Goal: Information Seeking & Learning: Learn about a topic

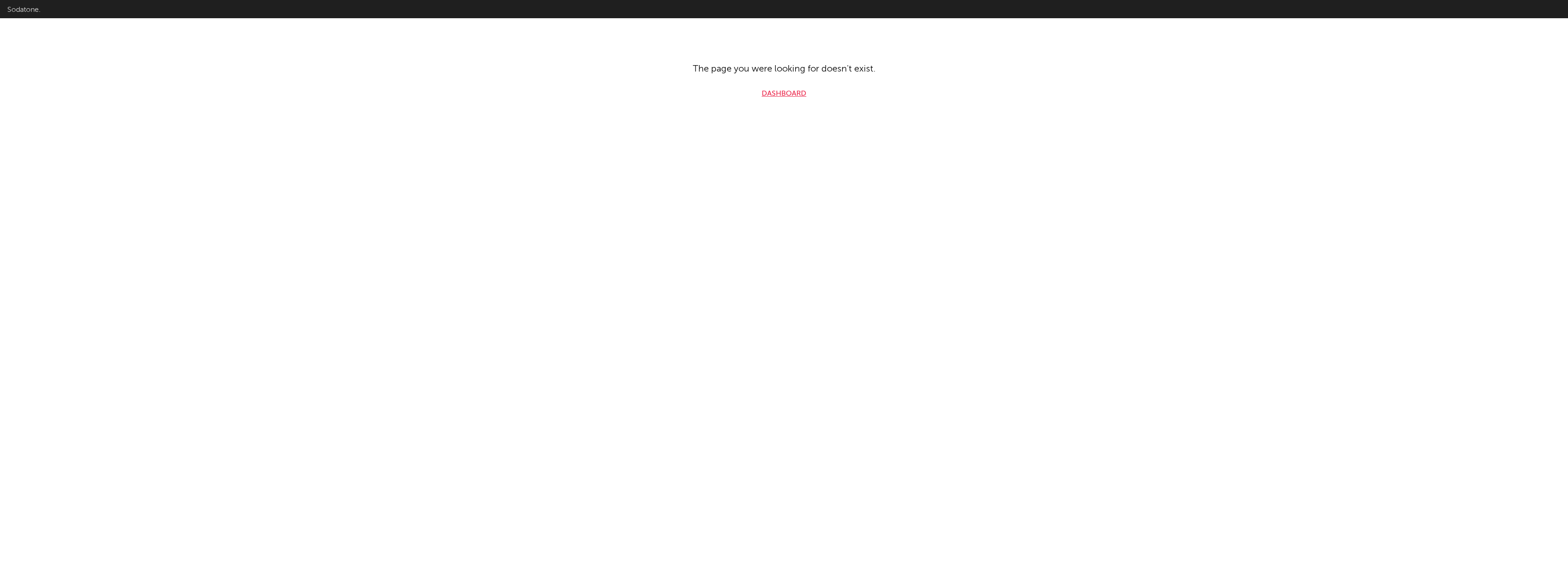
click at [778, 97] on link "Dashboard" at bounding box center [783, 94] width 44 height 11
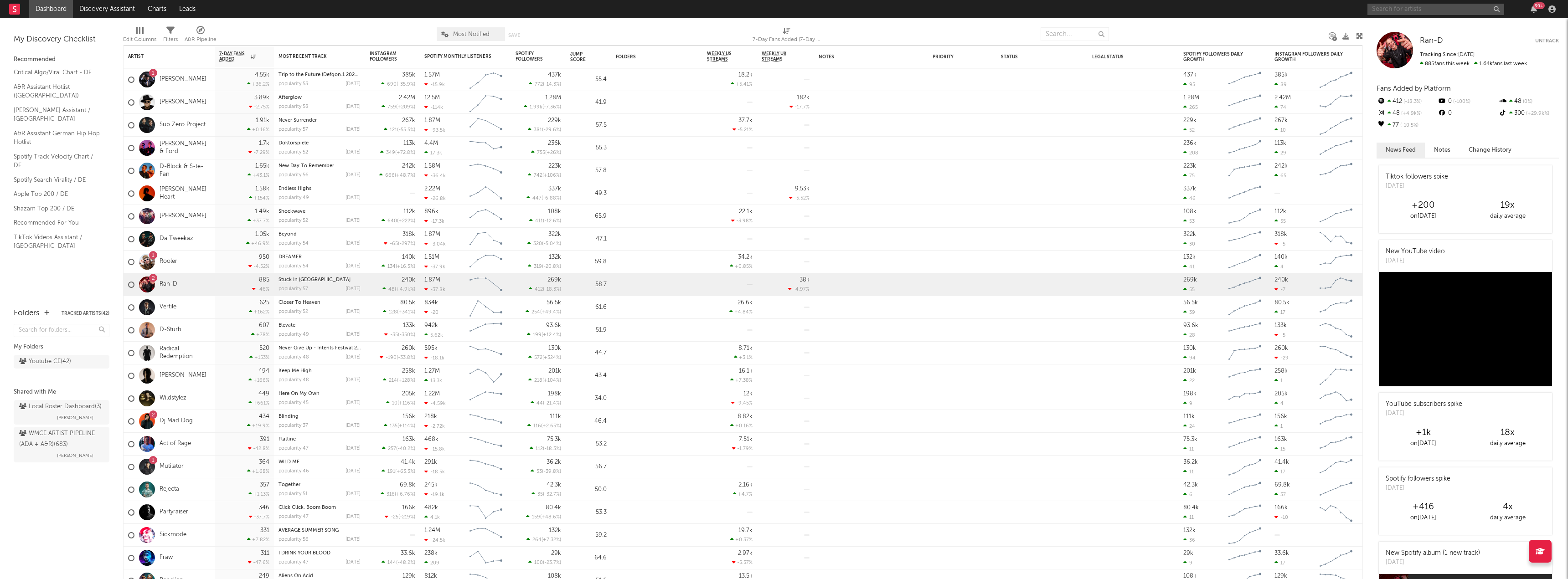
click at [1444, 10] on input "text" at bounding box center [1436, 9] width 137 height 12
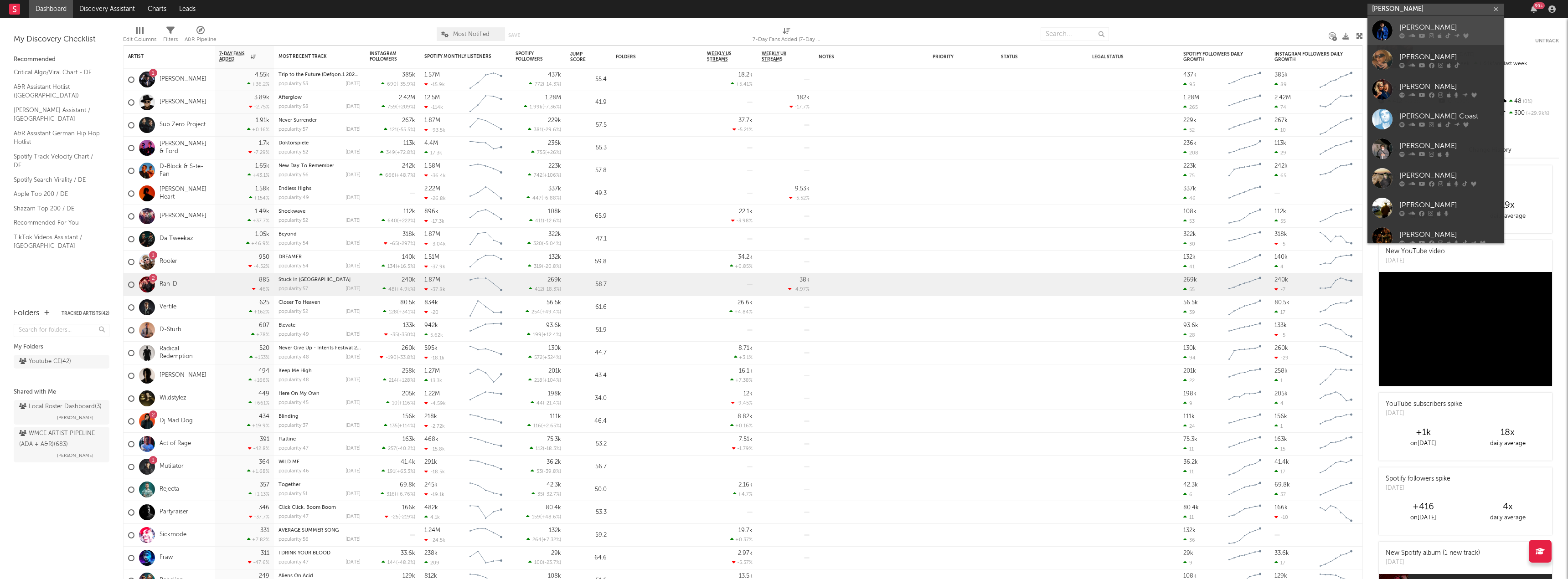
type input "[PERSON_NAME]"
click at [1443, 25] on div "[PERSON_NAME]" at bounding box center [1449, 27] width 100 height 11
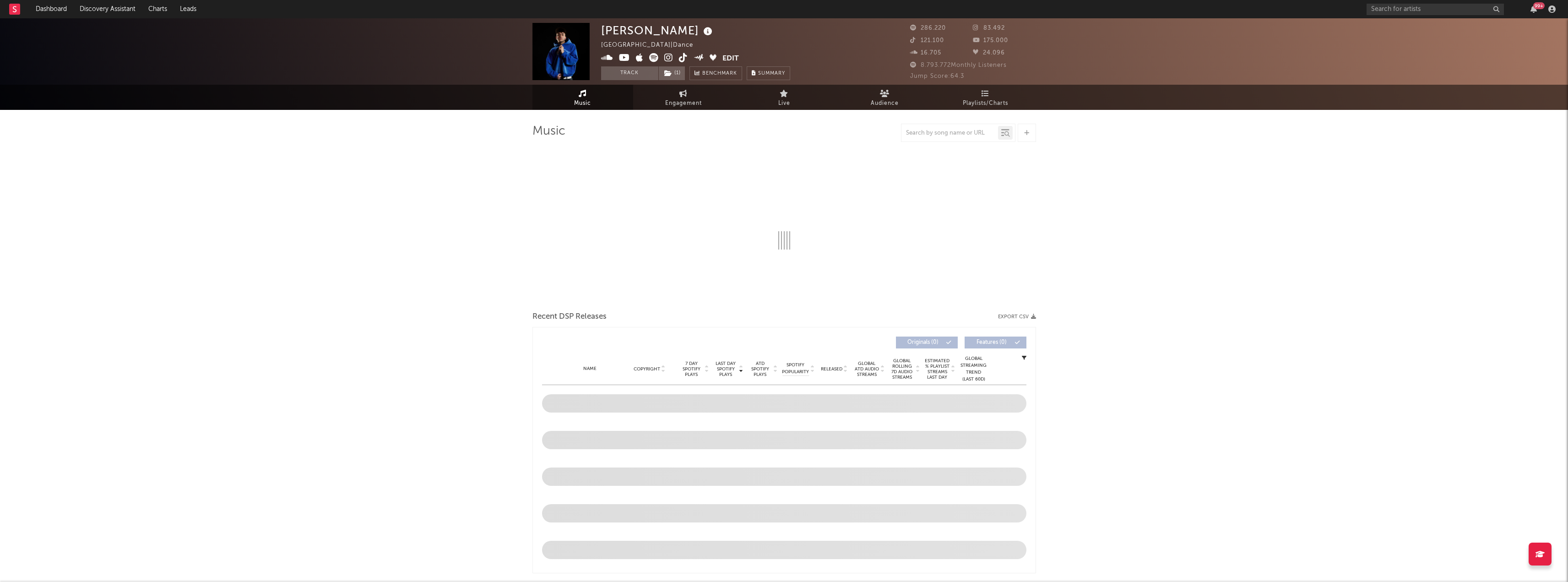
select select "6m"
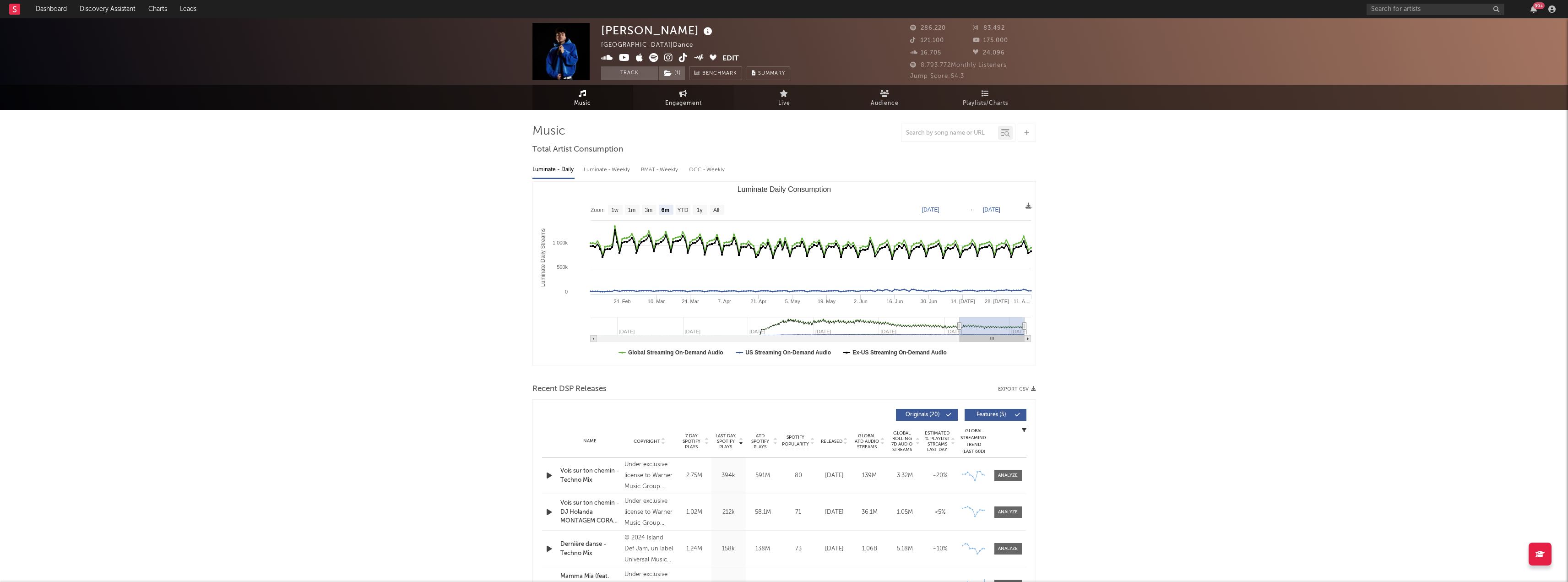
click at [675, 100] on span "Engagement" at bounding box center [683, 103] width 37 height 11
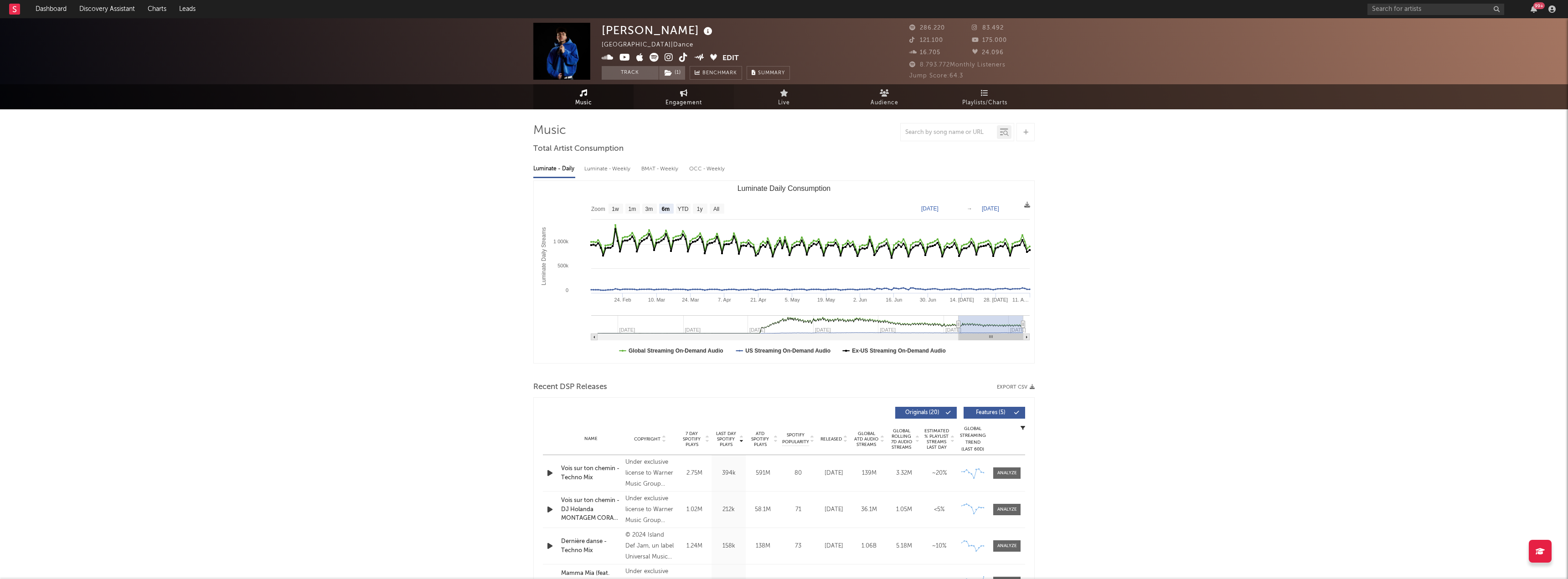
select select "1w"
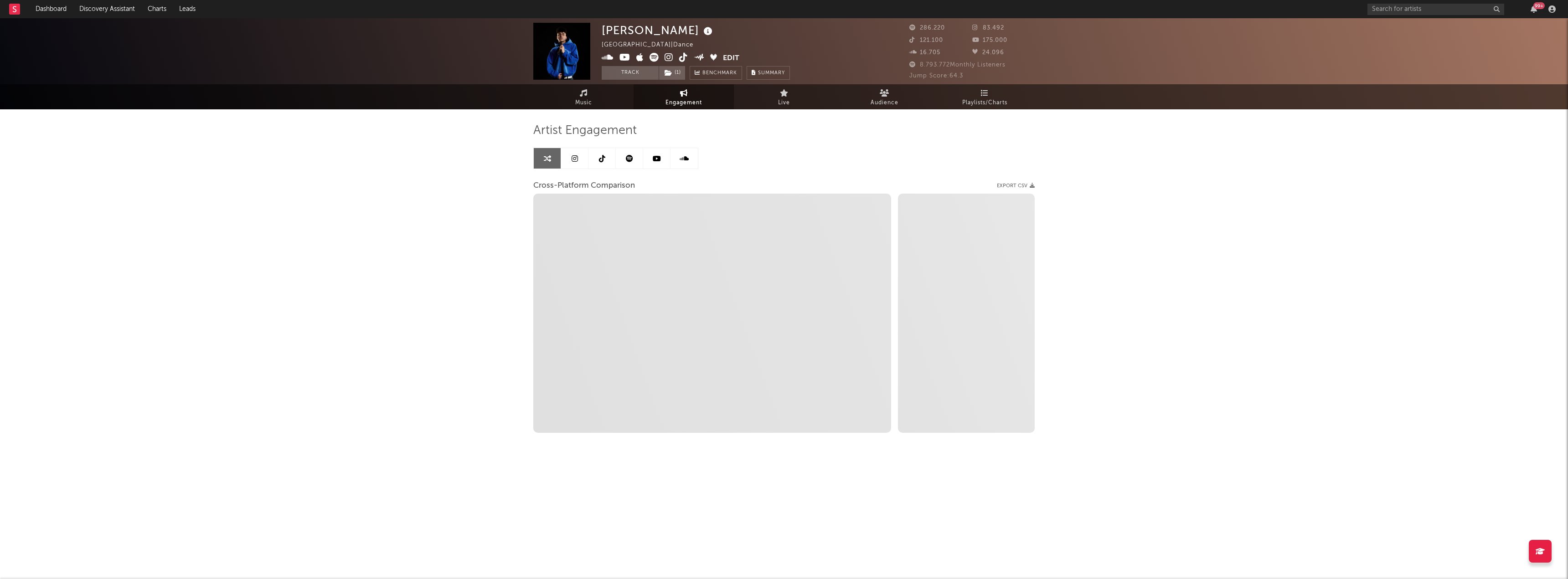
select select "1m"
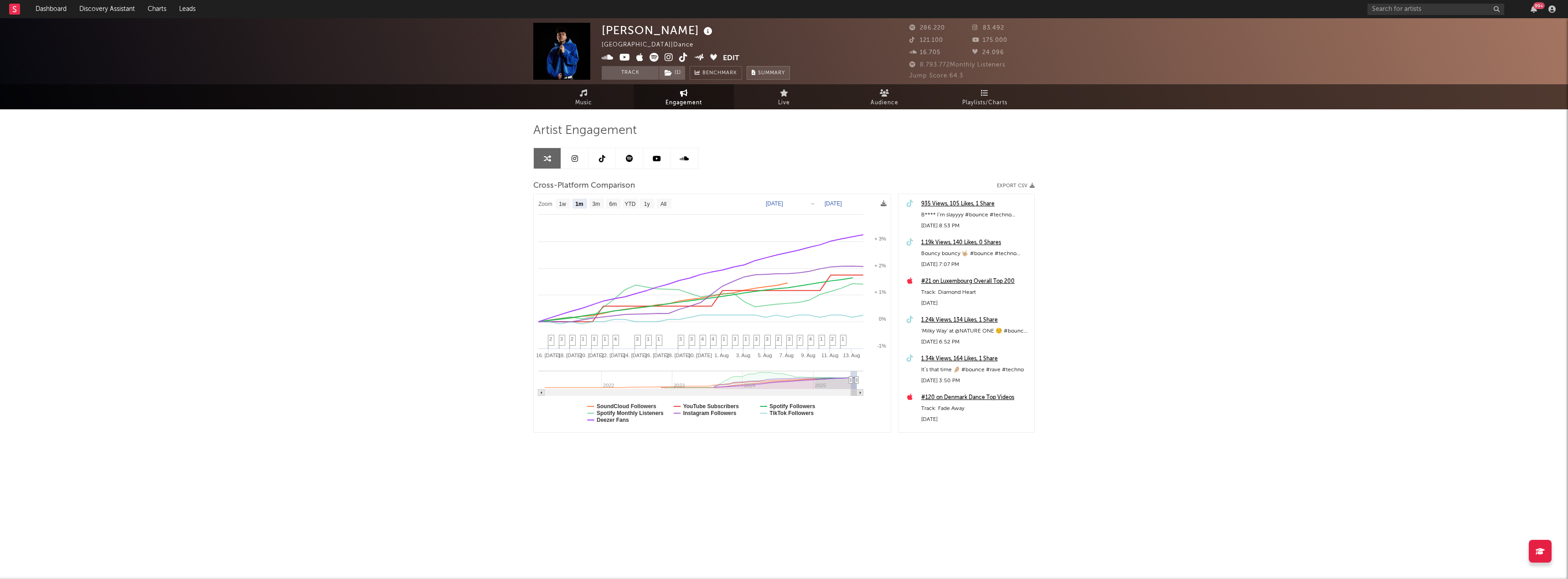
click at [768, 72] on span "Summary" at bounding box center [771, 73] width 27 height 5
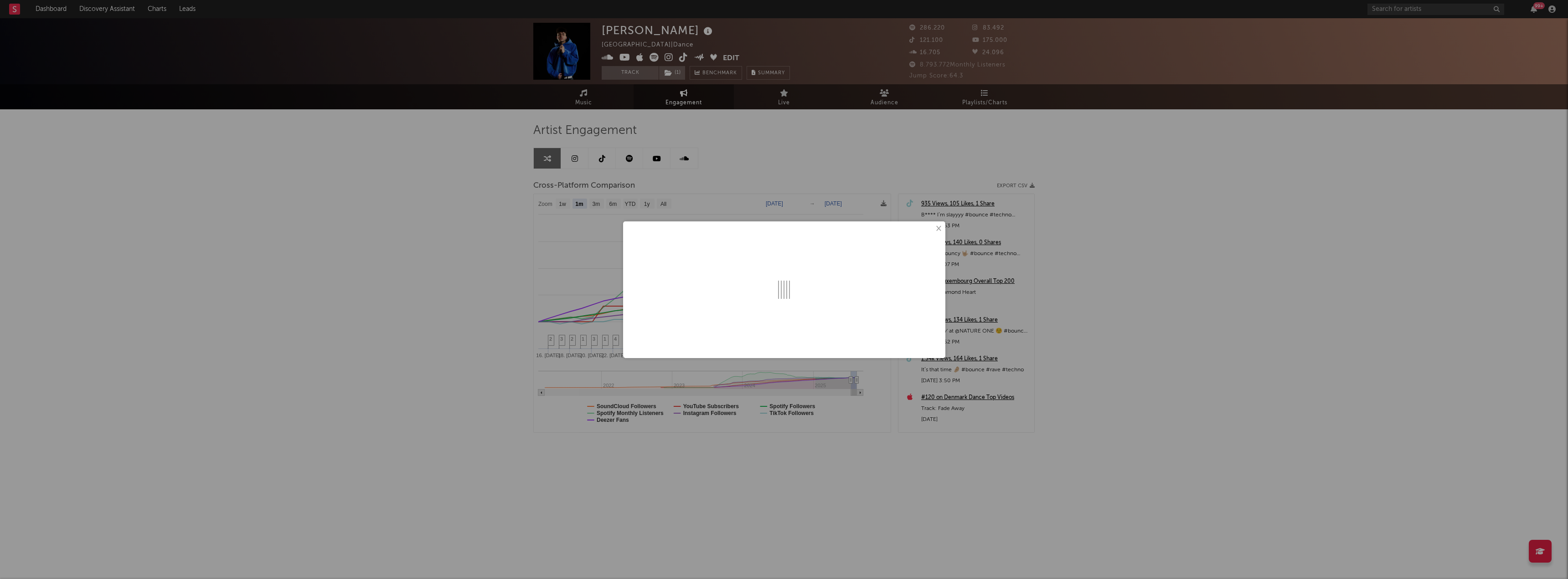
click at [939, 229] on button "×" at bounding box center [938, 229] width 10 height 10
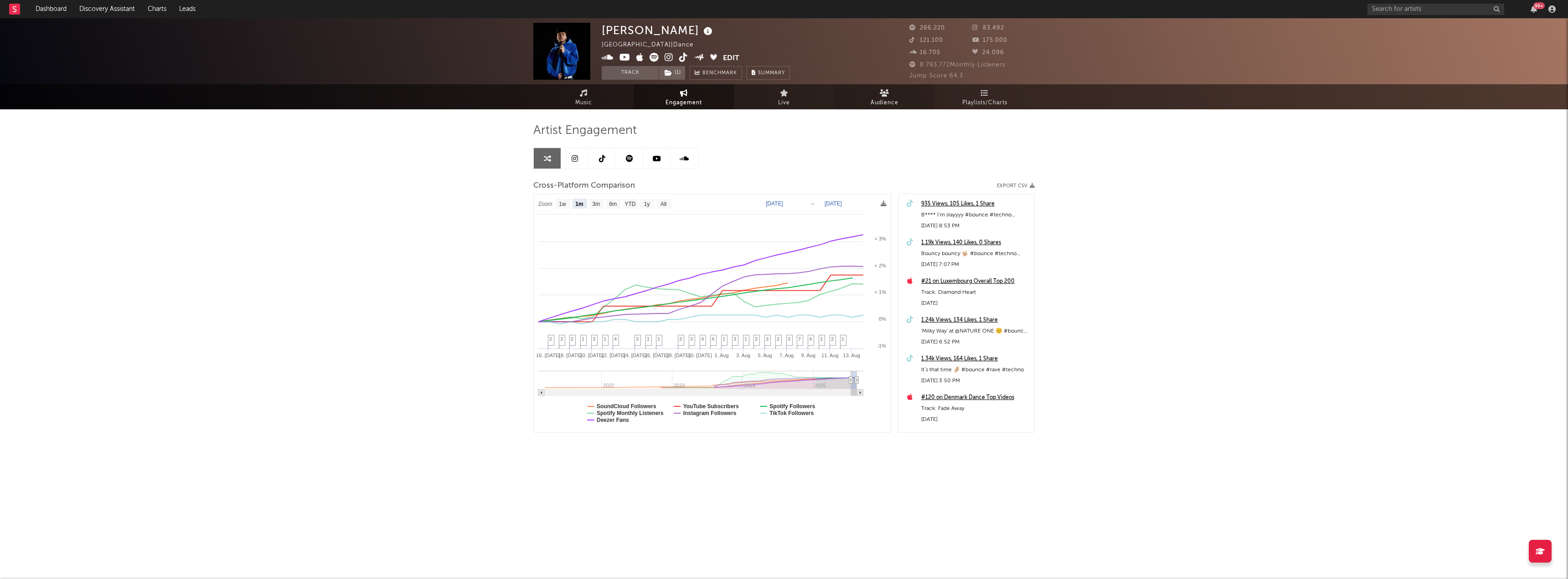
click at [884, 101] on span "Audience" at bounding box center [884, 103] width 28 height 11
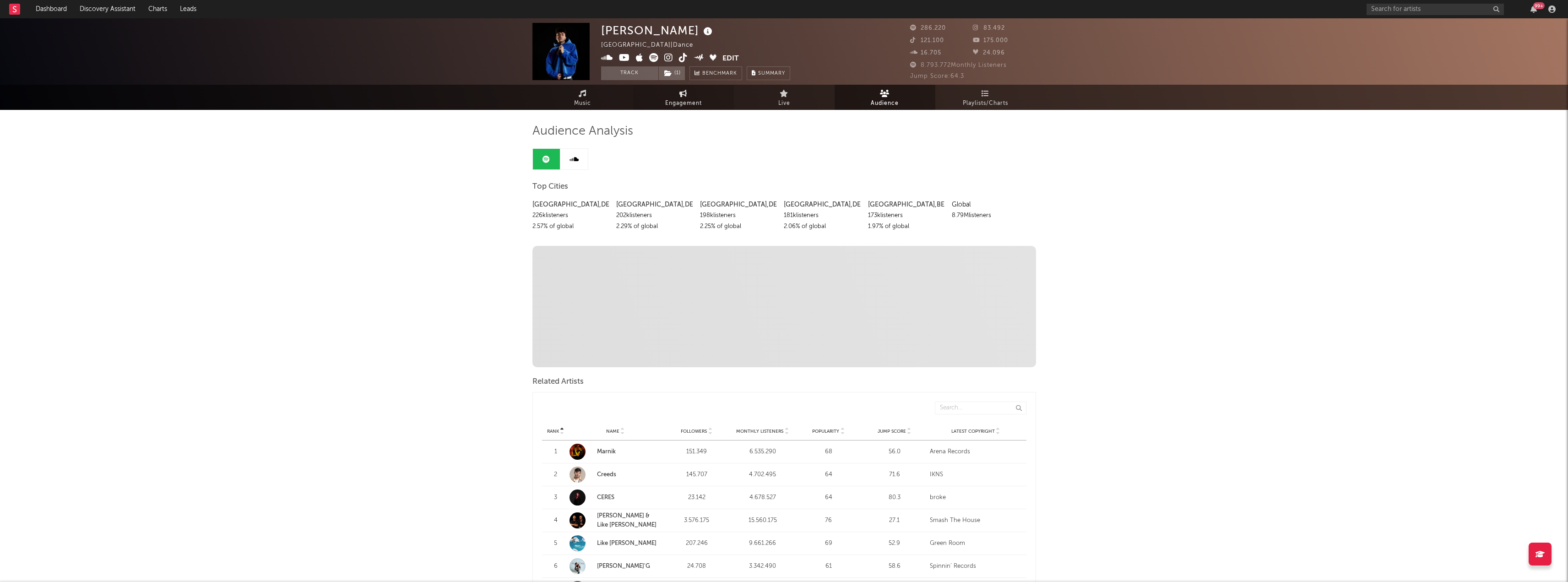
click at [677, 94] on link "Engagement" at bounding box center [683, 97] width 101 height 25
select select "1w"
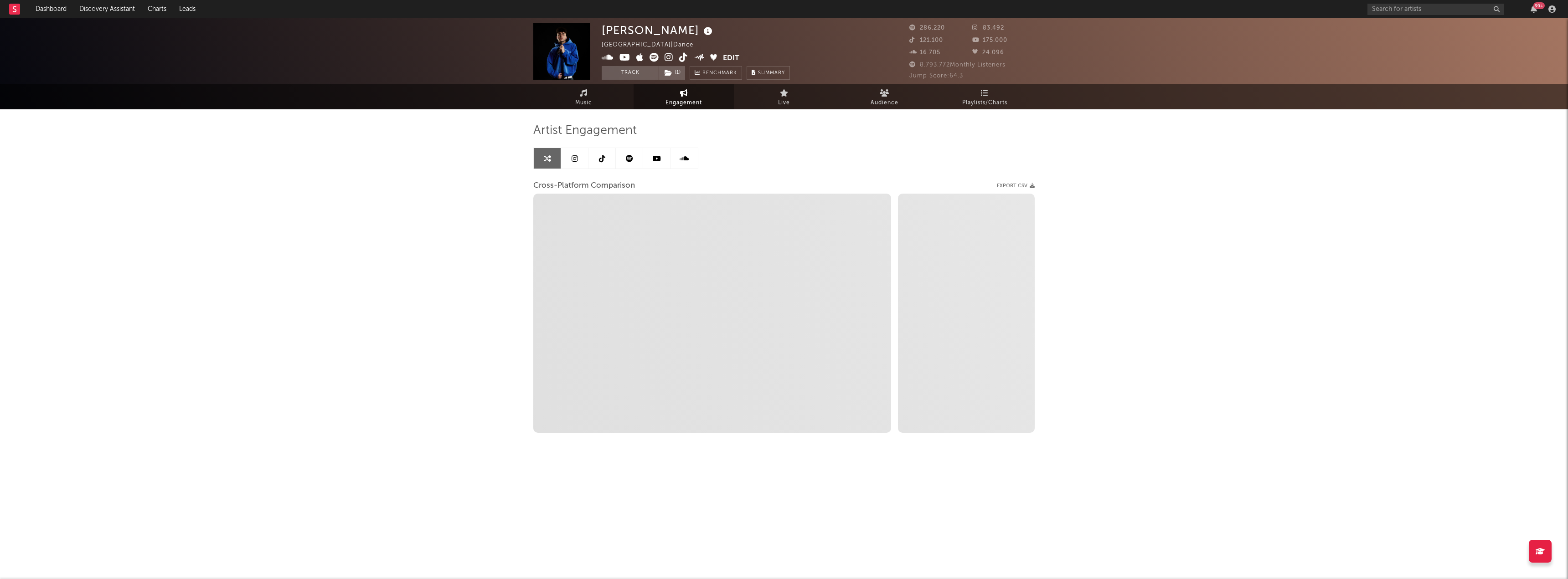
select select "1m"
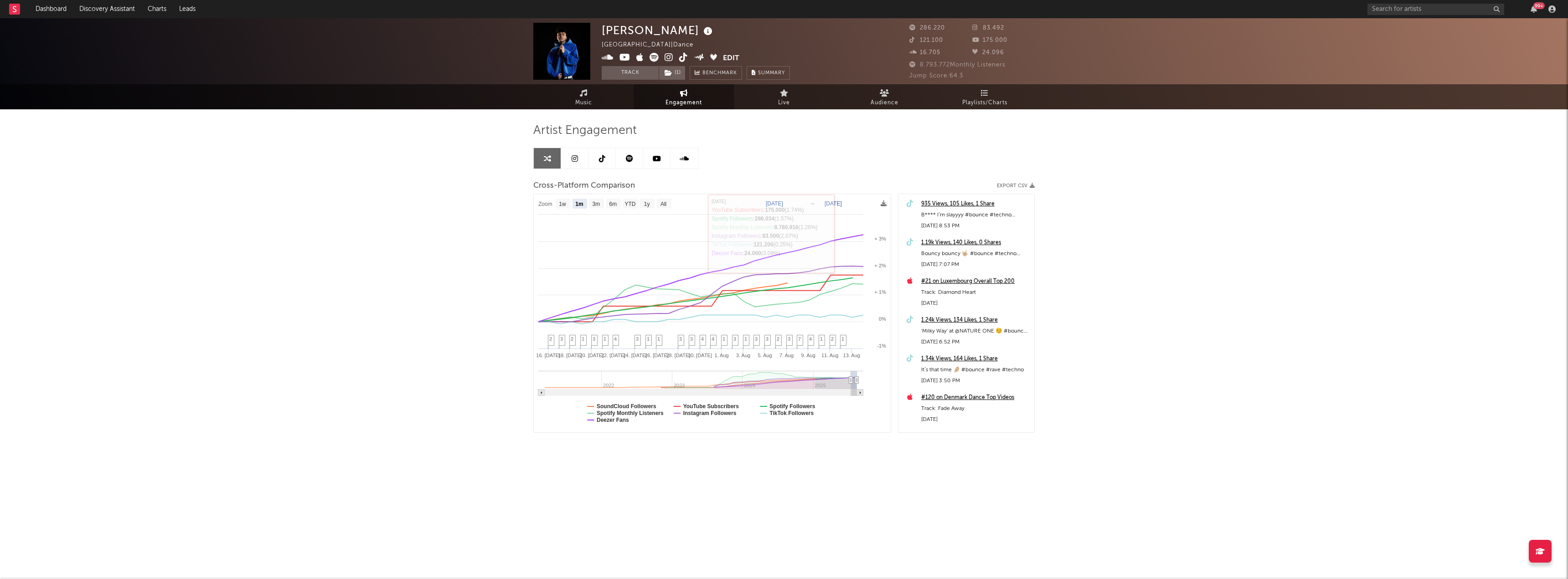
click at [656, 163] on link at bounding box center [657, 158] width 27 height 21
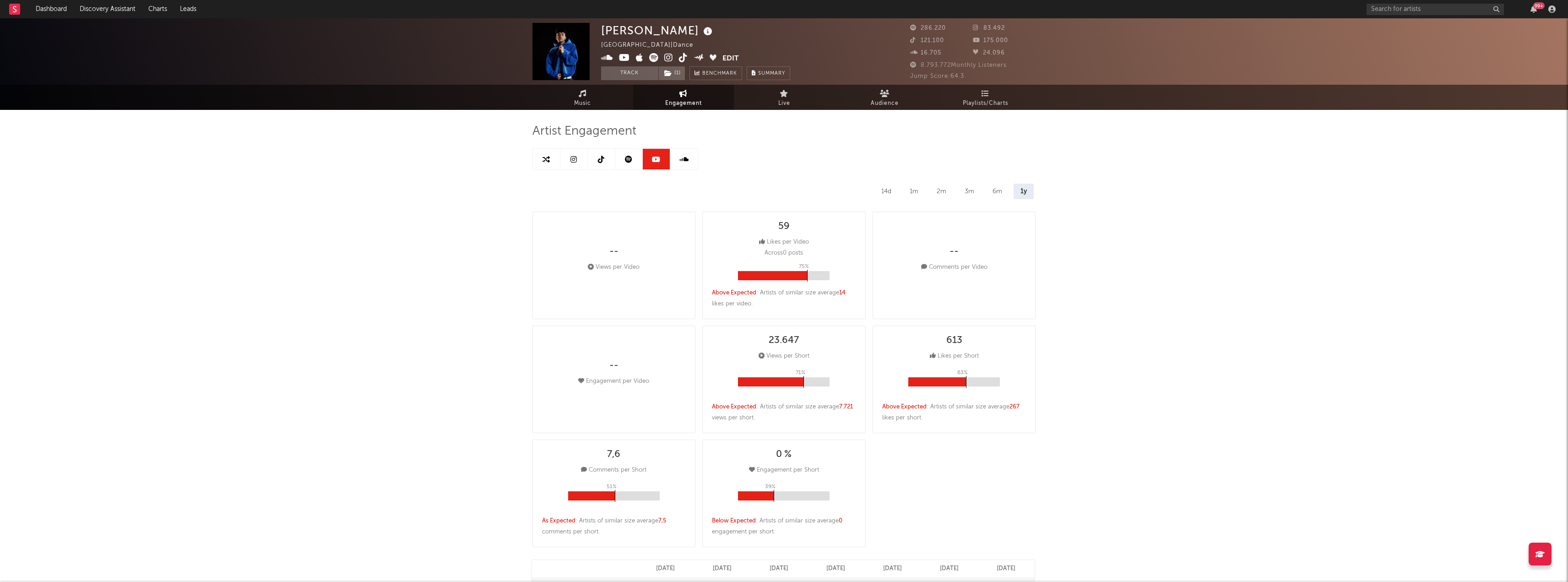
select select "6m"
click at [966, 190] on div "3m" at bounding box center [970, 191] width 23 height 15
click at [885, 188] on div "14d" at bounding box center [886, 191] width 24 height 15
click at [606, 70] on button "Track" at bounding box center [630, 73] width 57 height 13
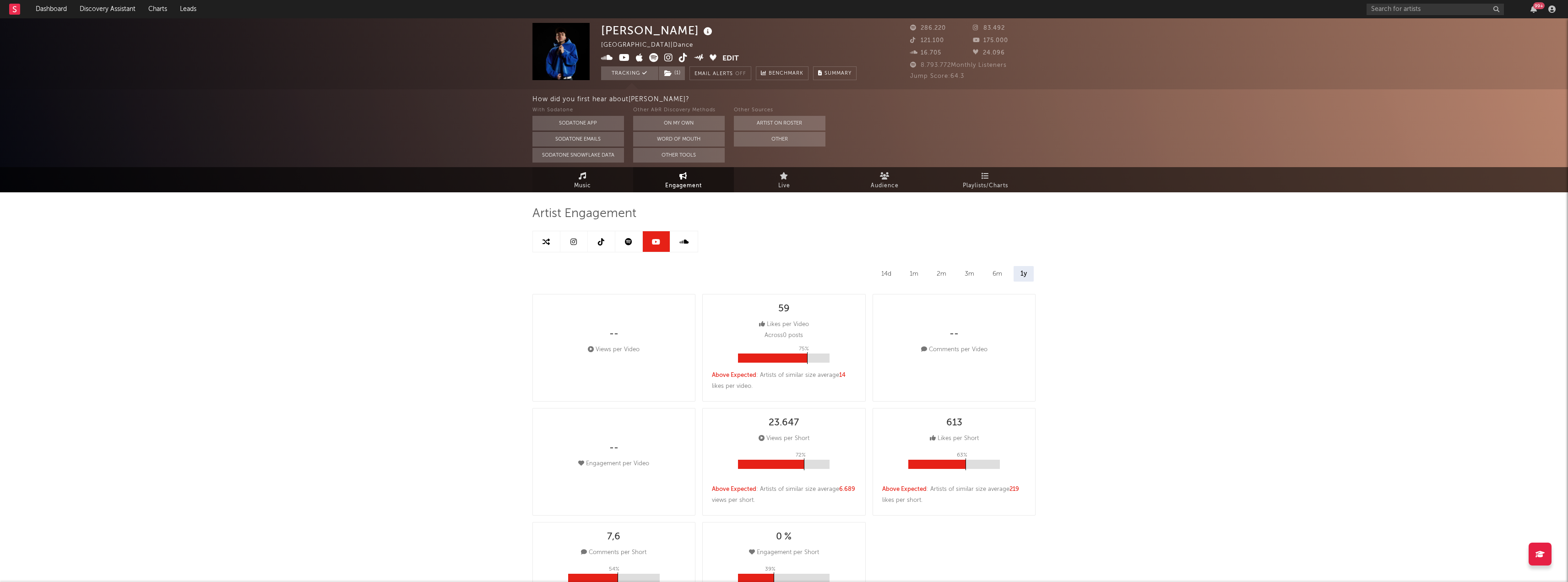
click at [590, 171] on link "Music" at bounding box center [583, 179] width 101 height 25
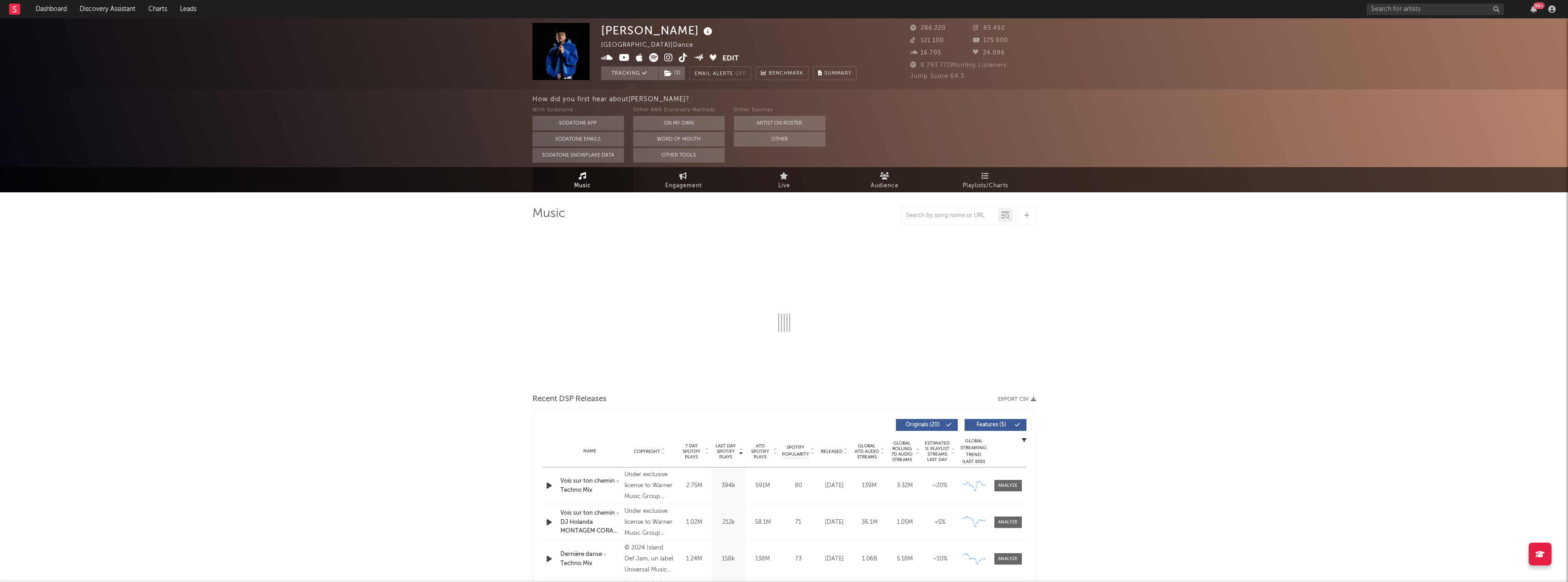
select select "6m"
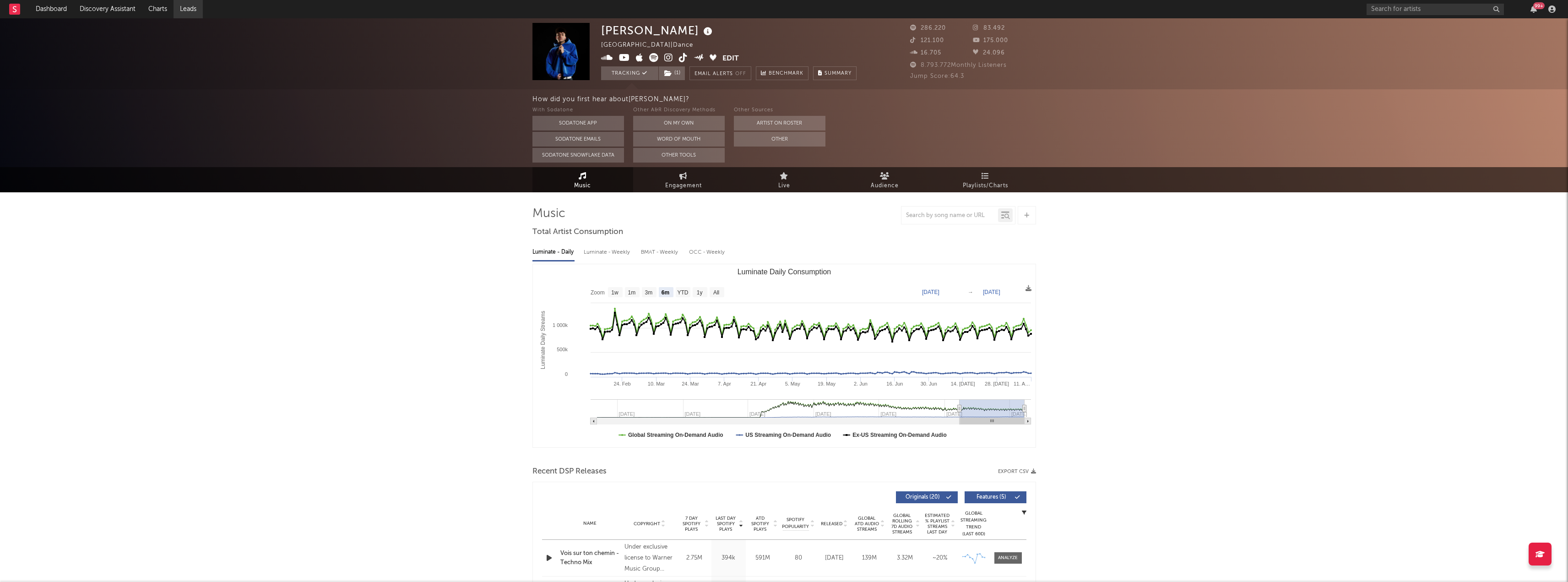
click at [191, 8] on link "Leads" at bounding box center [188, 9] width 29 height 18
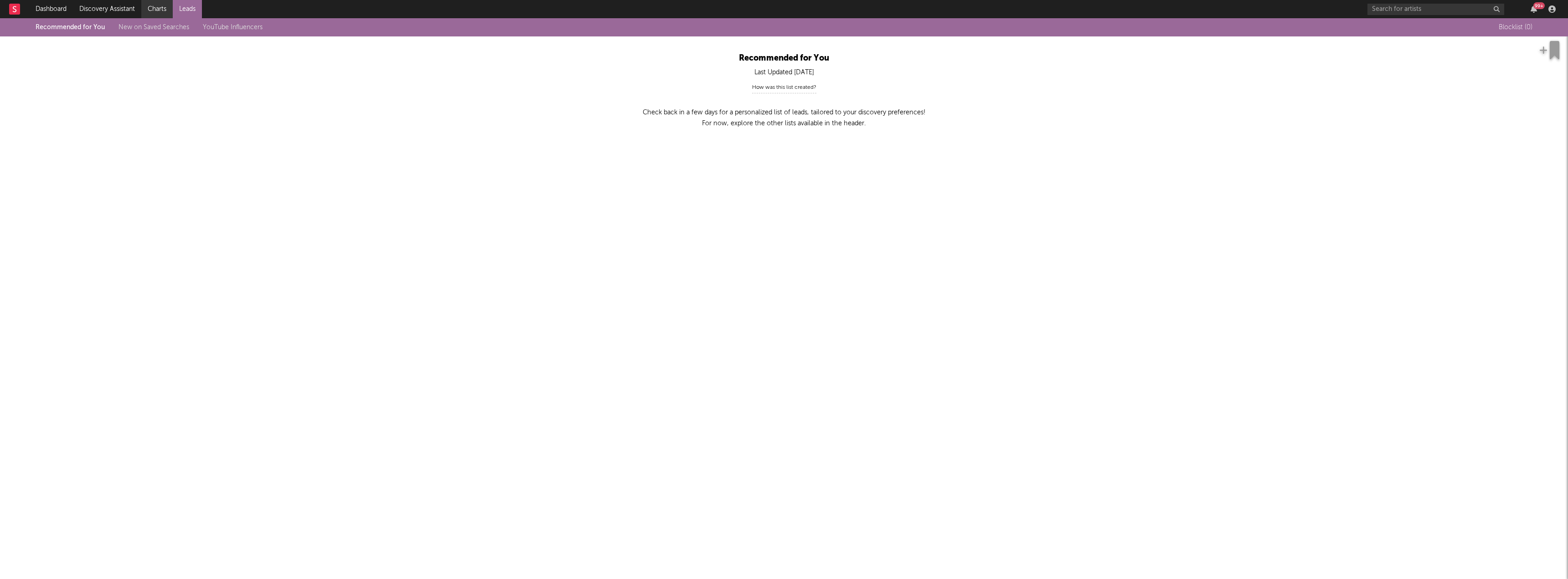
click at [155, 6] on link "Charts" at bounding box center [157, 9] width 32 height 18
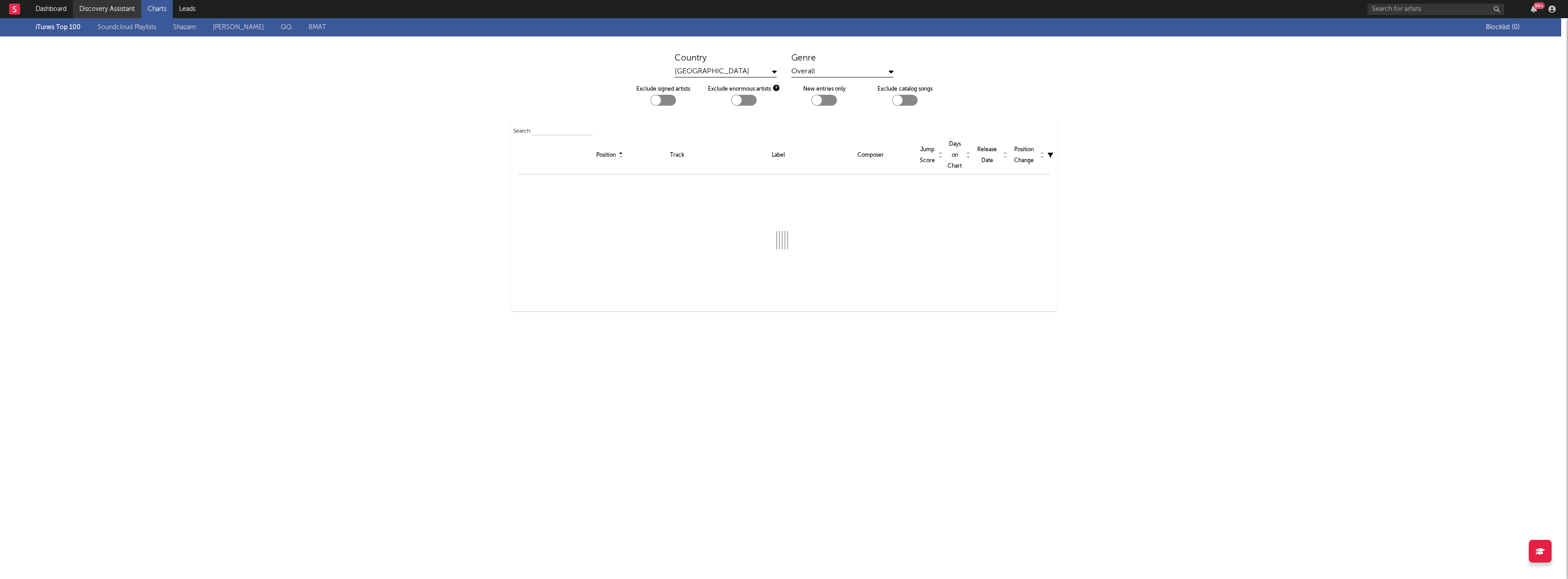
click at [110, 6] on link "Discovery Assistant" at bounding box center [107, 9] width 68 height 18
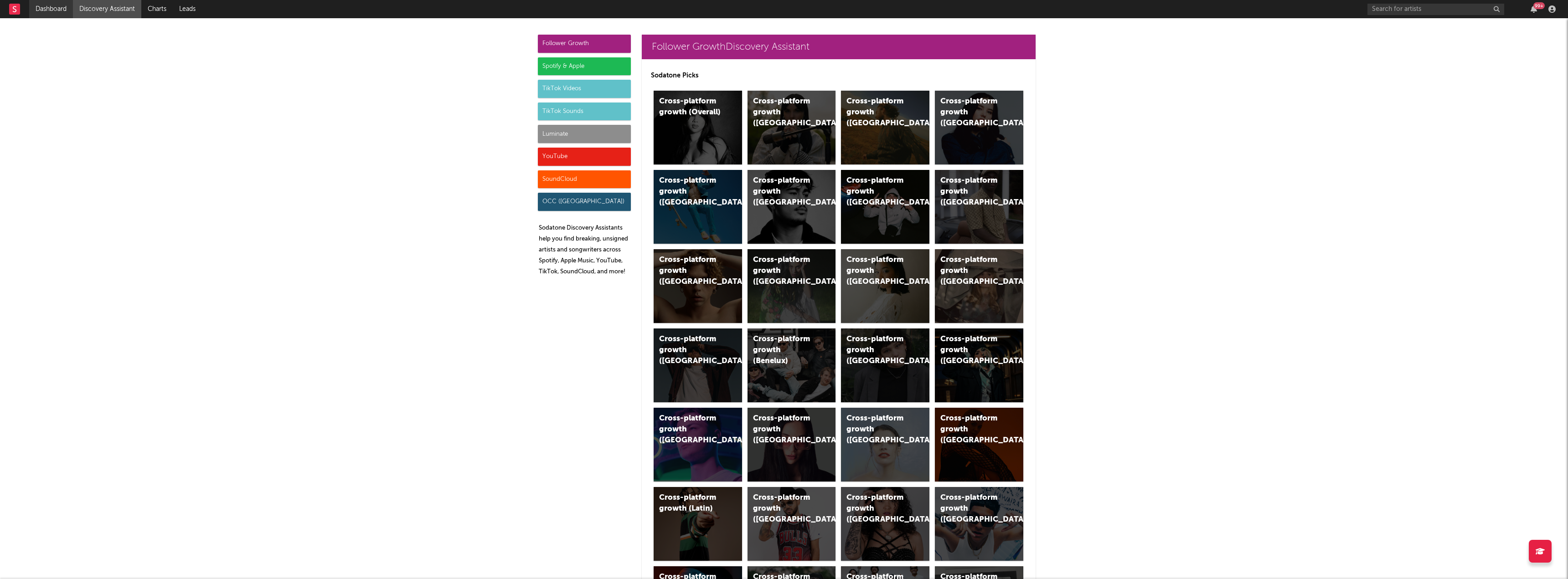
click at [57, 11] on link "Dashboard" at bounding box center [51, 9] width 44 height 18
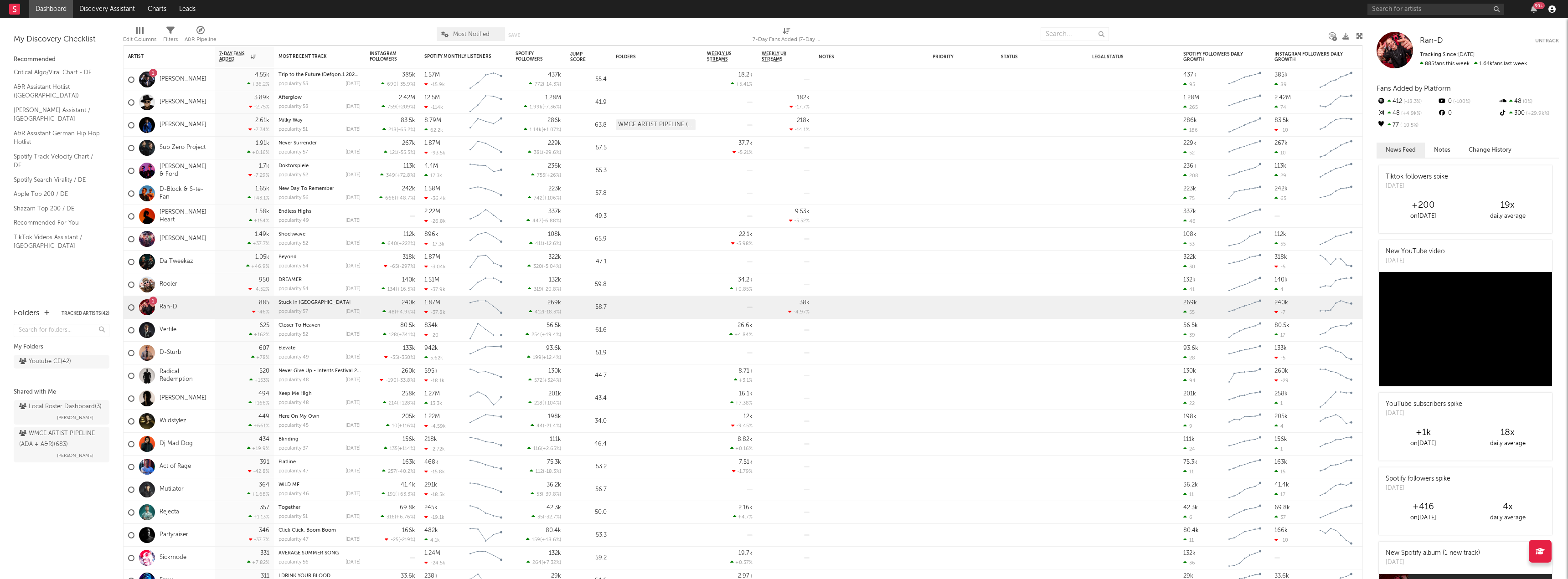
click at [1553, 6] on icon "button" at bounding box center [1552, 9] width 7 height 7
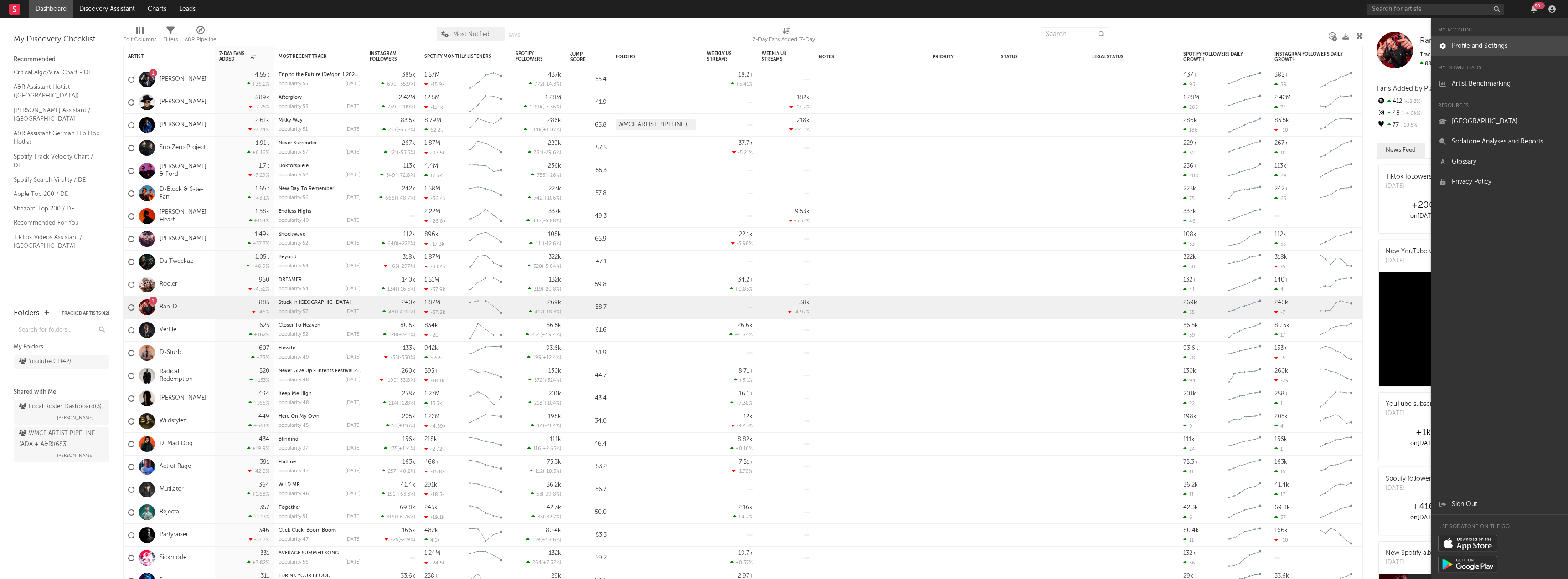
click at [1514, 46] on link "Profile and Settings" at bounding box center [1499, 46] width 137 height 20
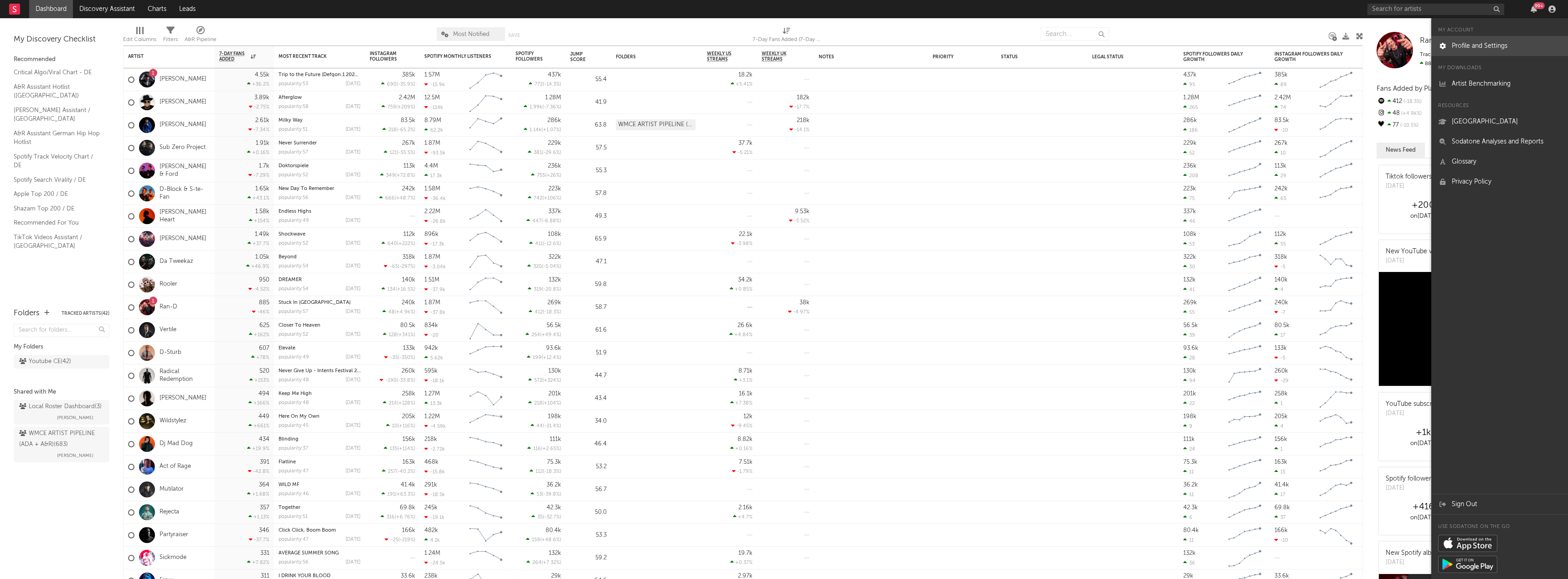
select select "recorded_music"
select select "other"
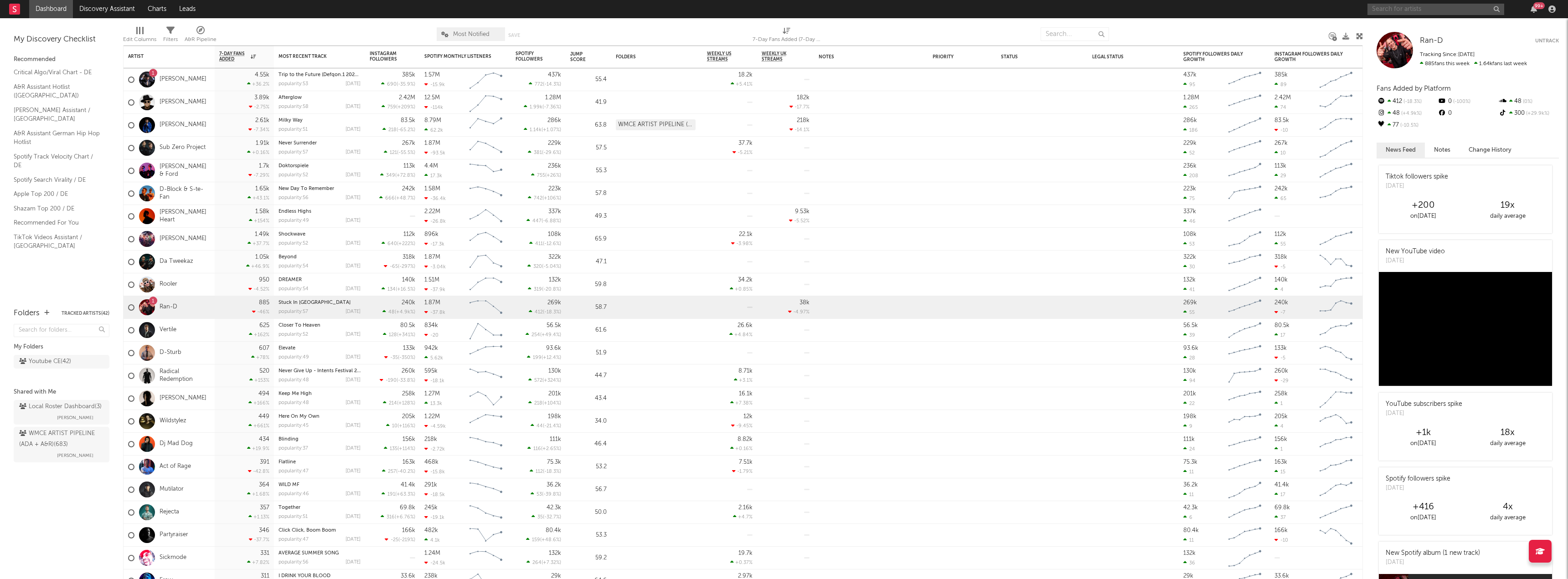
click at [1395, 9] on input "text" at bounding box center [1436, 9] width 137 height 12
type input "[PERSON_NAME]"
click at [1415, 13] on input "[PERSON_NAME]" at bounding box center [1436, 9] width 137 height 12
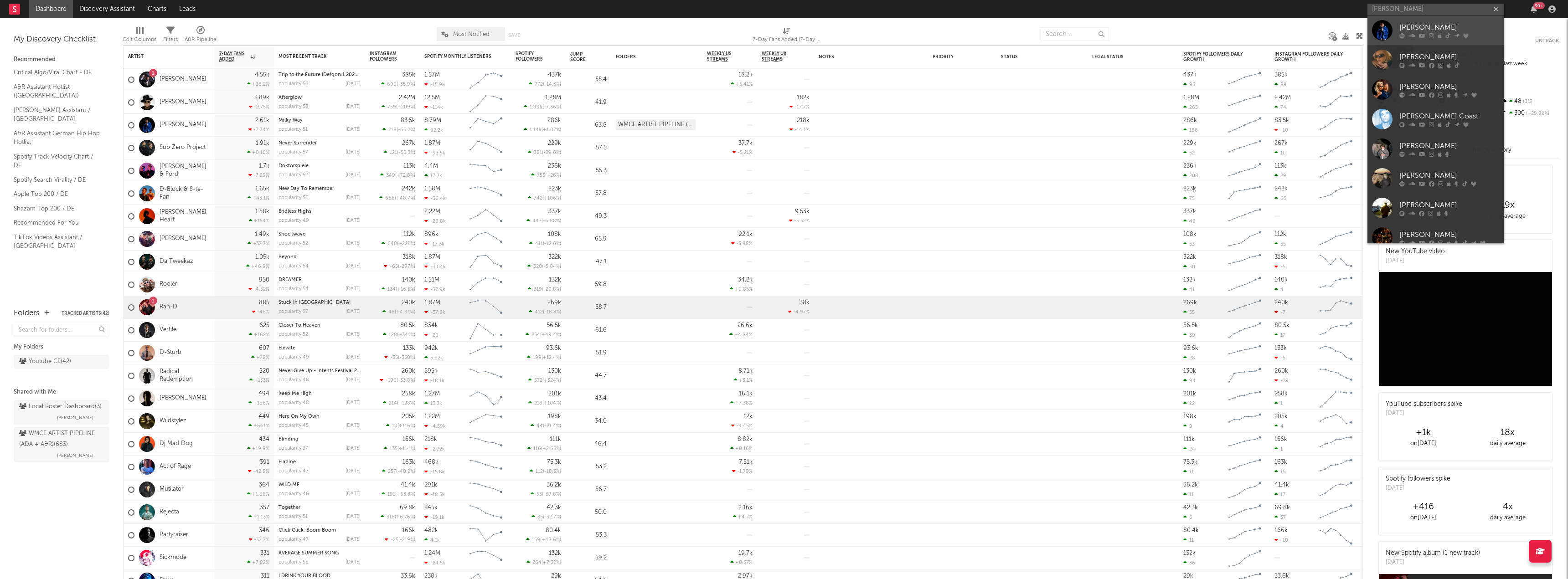
click at [1427, 32] on div "[PERSON_NAME]" at bounding box center [1449, 27] width 100 height 11
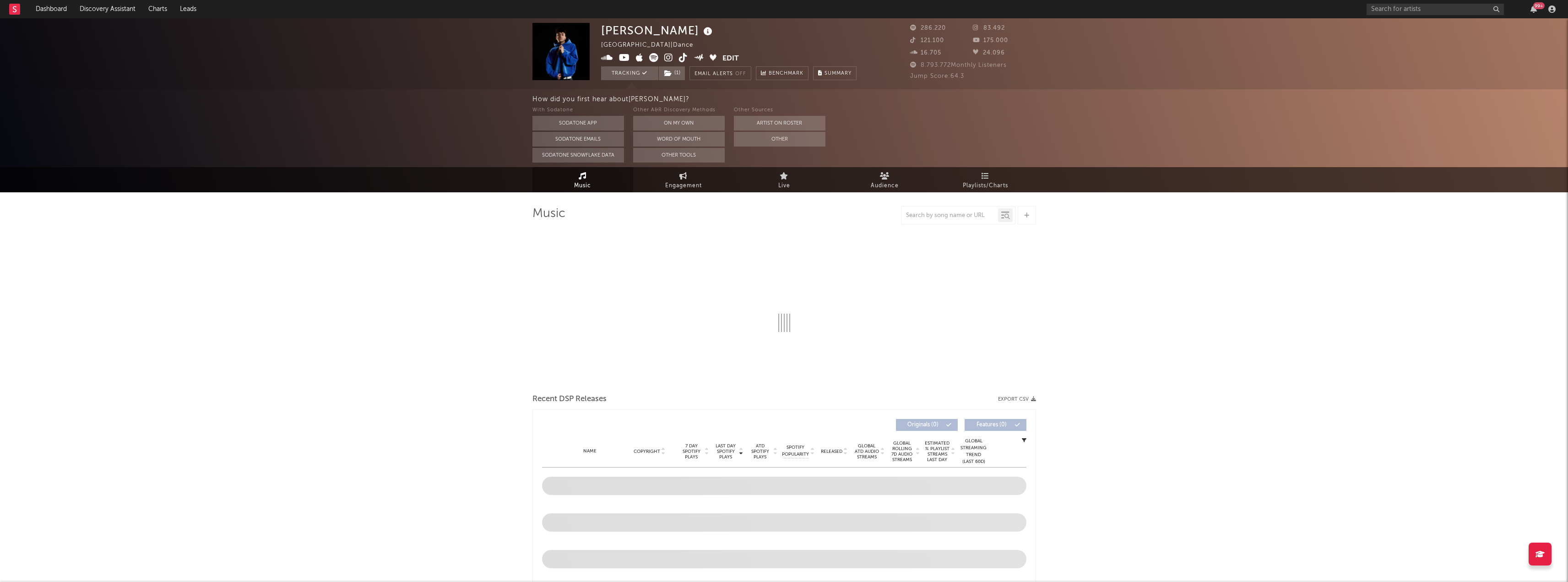
select select "6m"
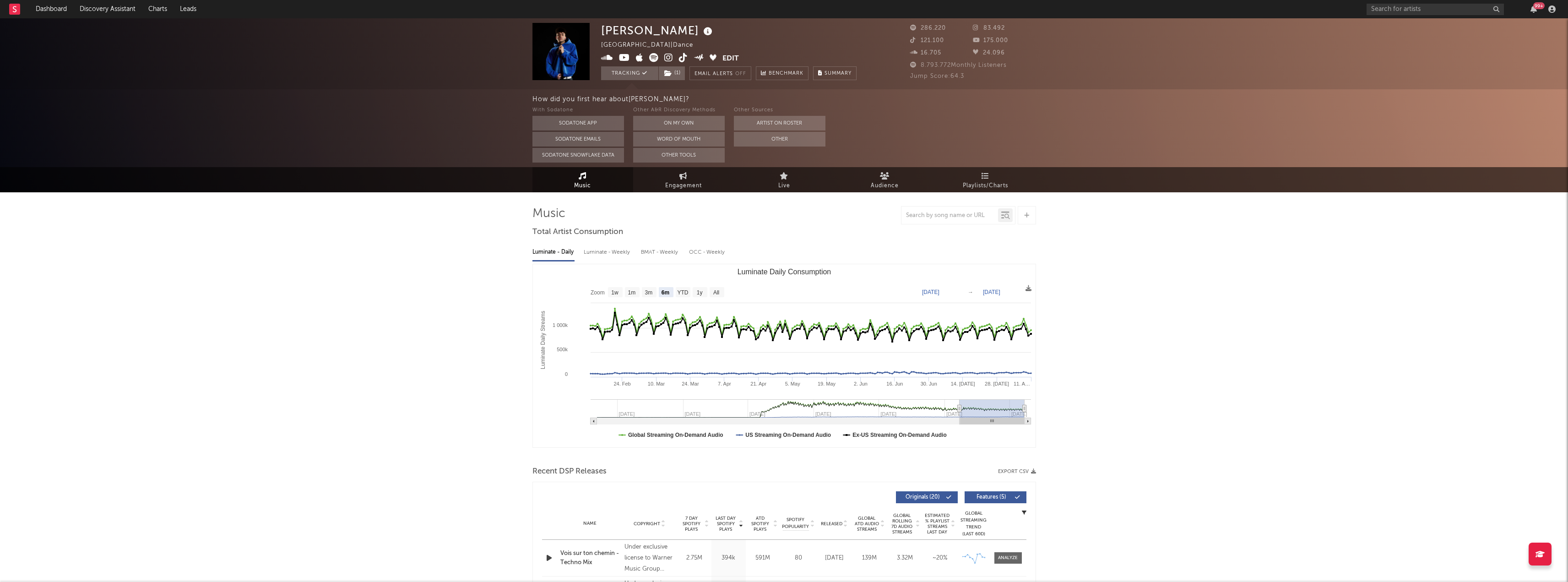
click at [599, 251] on div "Luminate - Weekly" at bounding box center [608, 252] width 48 height 15
select select "6m"
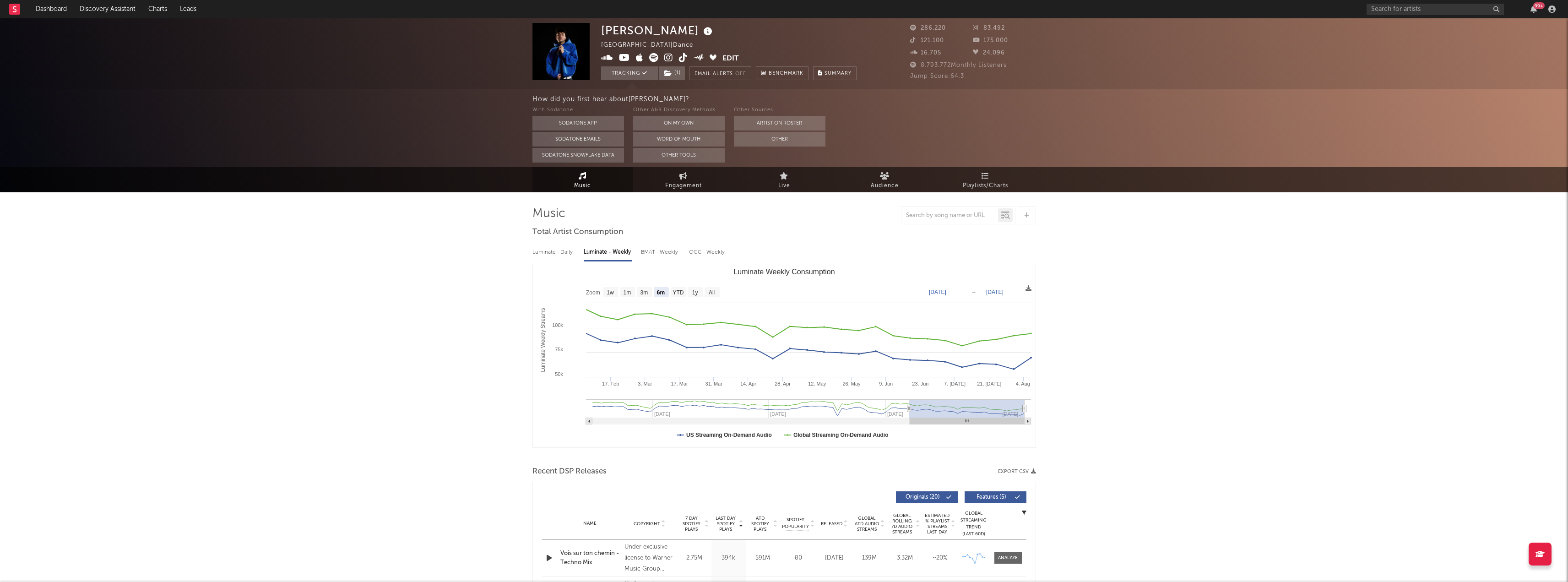
click at [657, 253] on div "BMAT - Weekly" at bounding box center [660, 252] width 39 height 15
select select "6m"
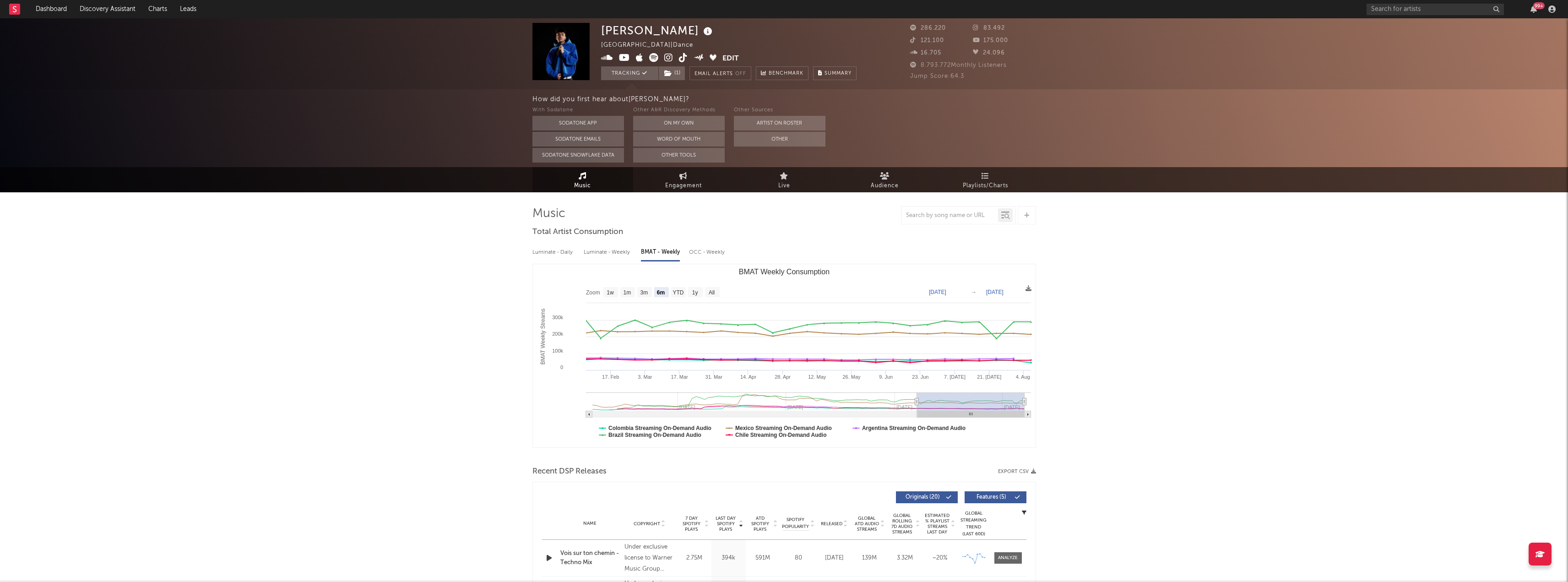
click at [710, 253] on div "OCC - Weekly" at bounding box center [707, 252] width 37 height 15
select select "6m"
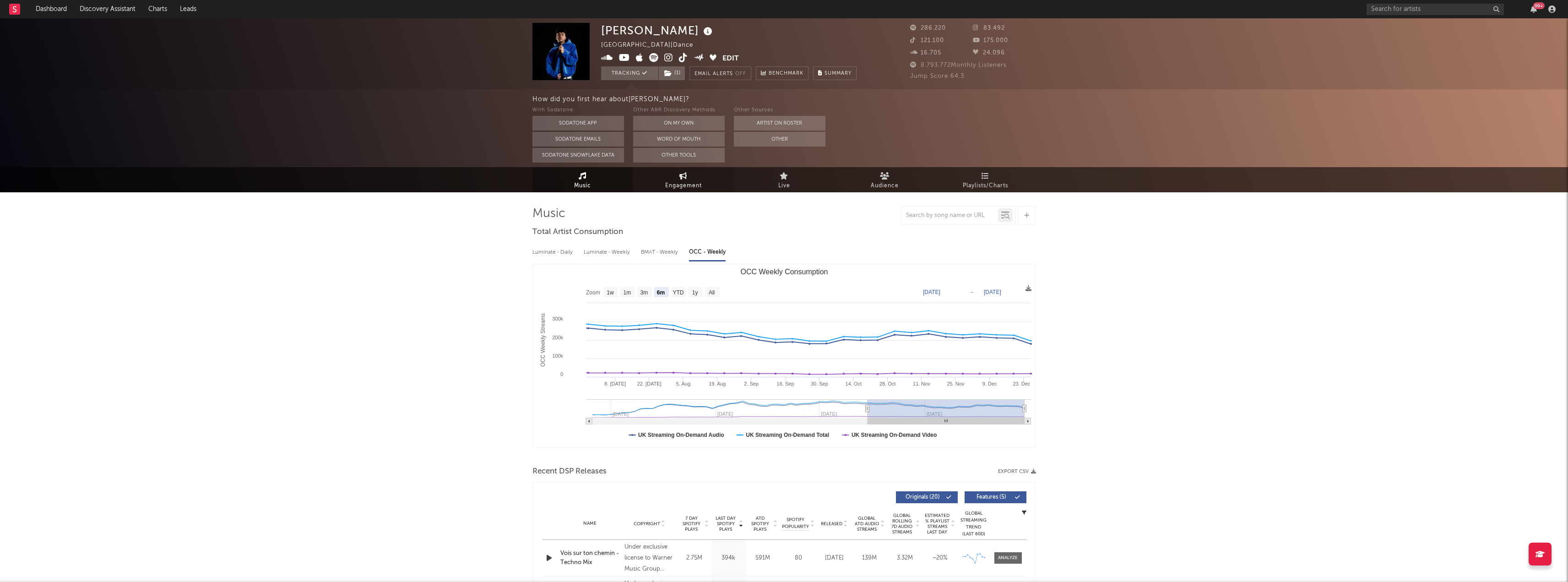
click at [694, 182] on span "Engagement" at bounding box center [683, 186] width 37 height 11
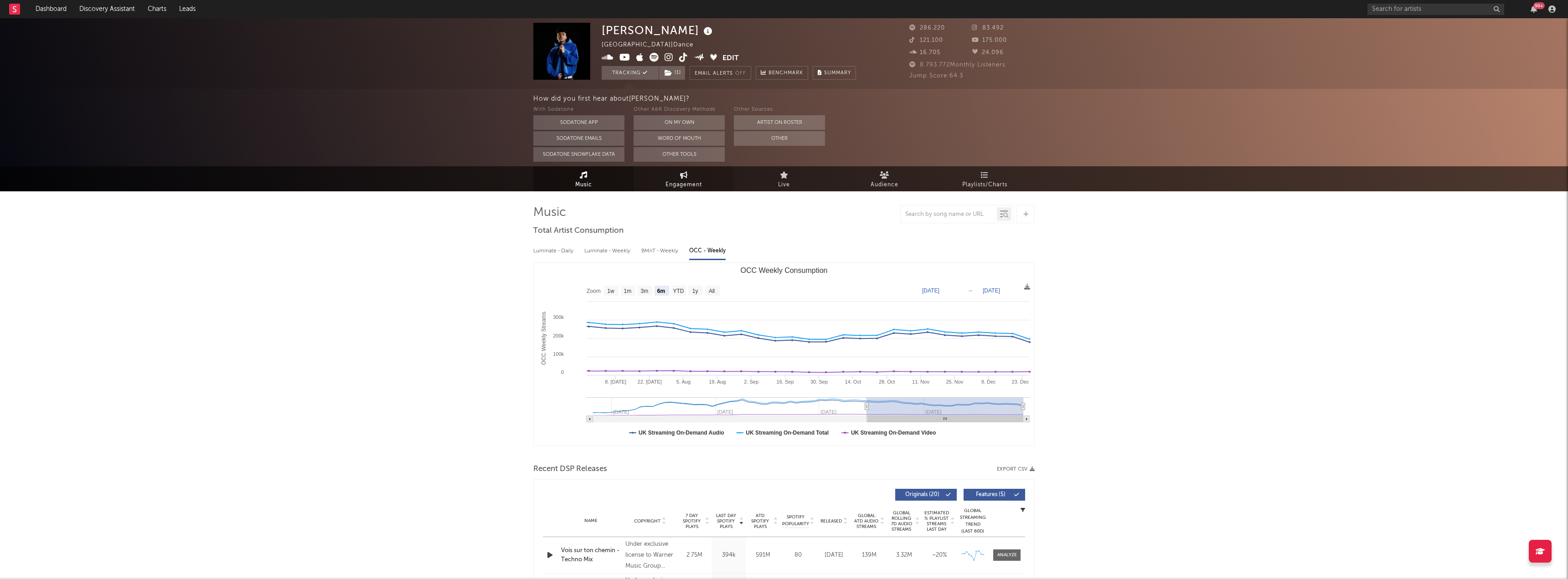
select select "1w"
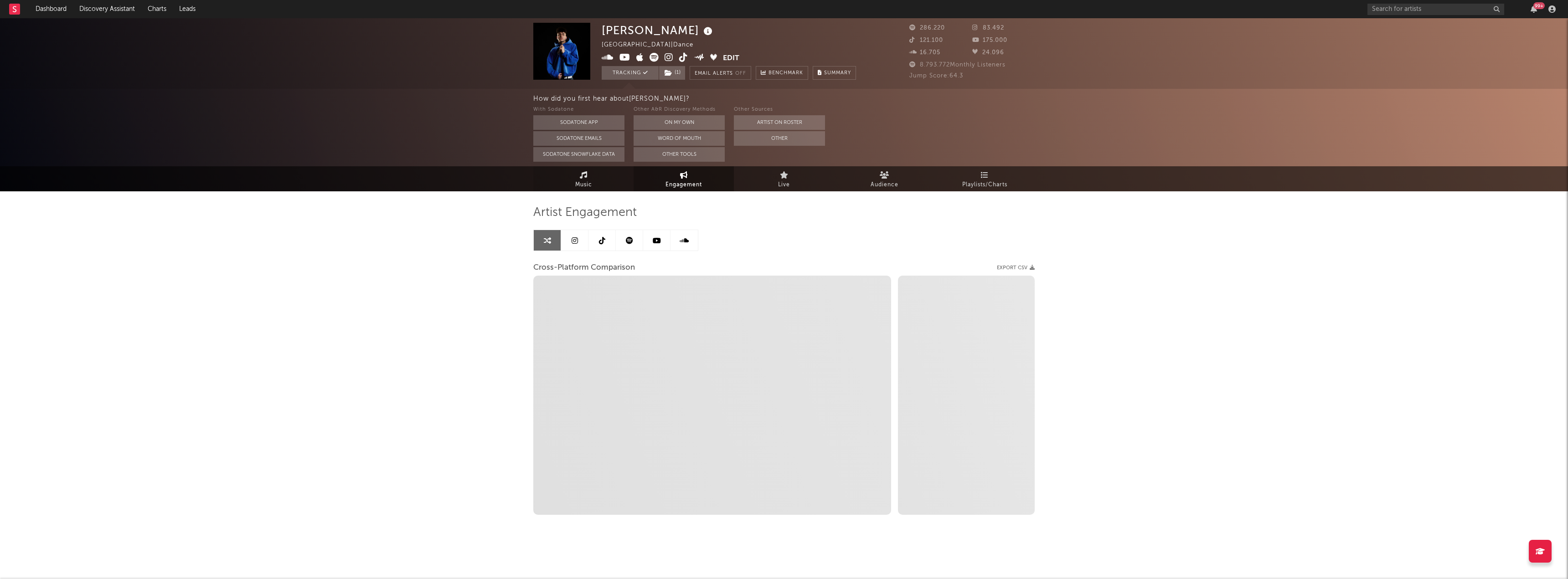
click at [589, 178] on link "Music" at bounding box center [583, 178] width 100 height 25
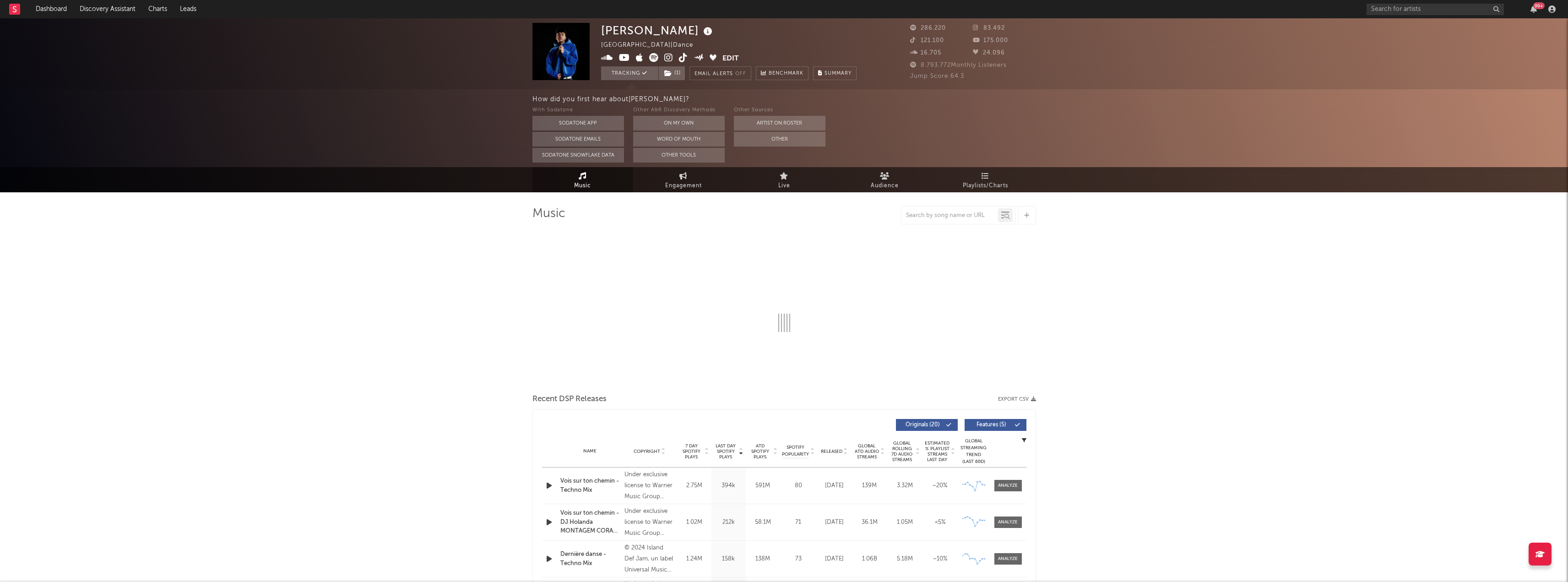
select select "6m"
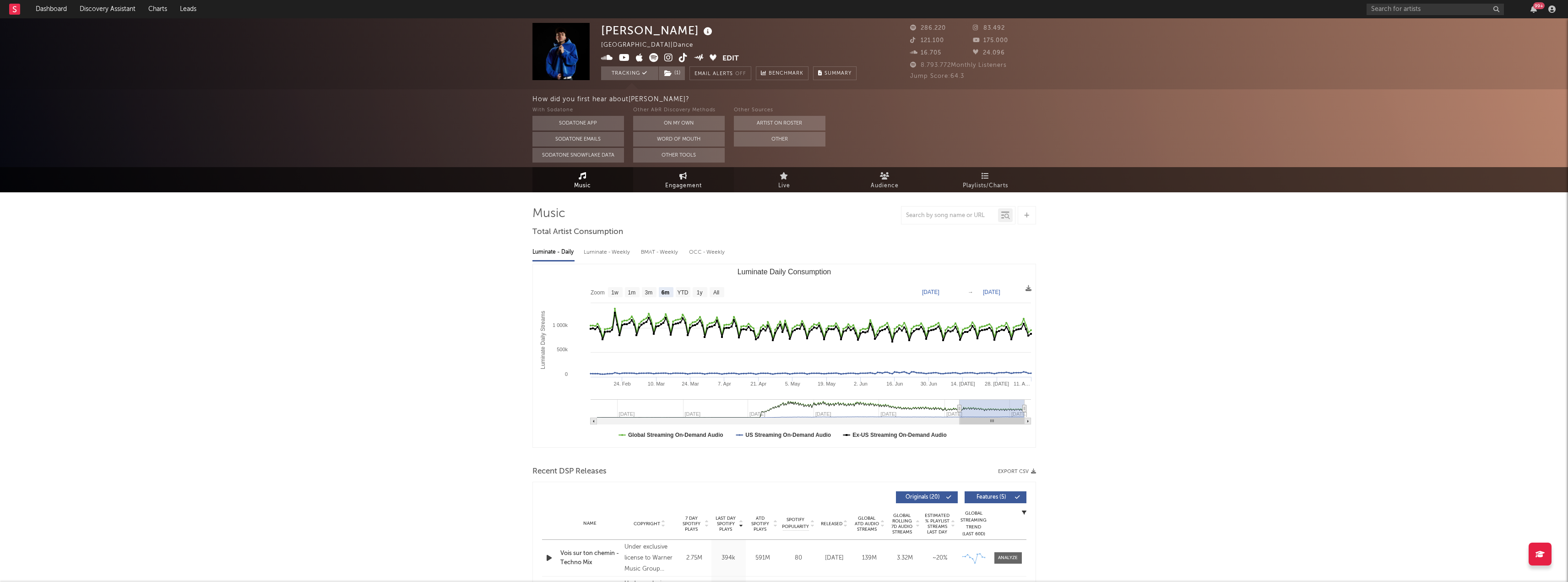
click at [682, 183] on span "Engagement" at bounding box center [683, 186] width 37 height 11
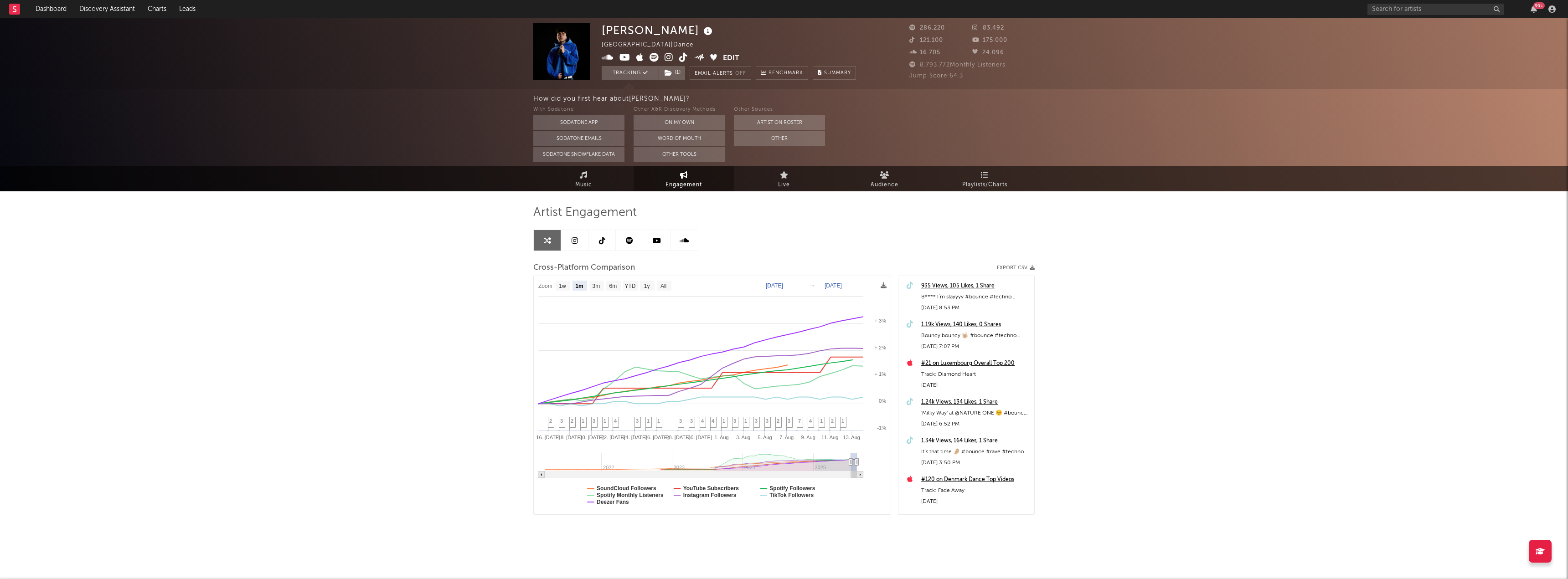
select select "1m"
click at [656, 240] on icon at bounding box center [656, 240] width 8 height 7
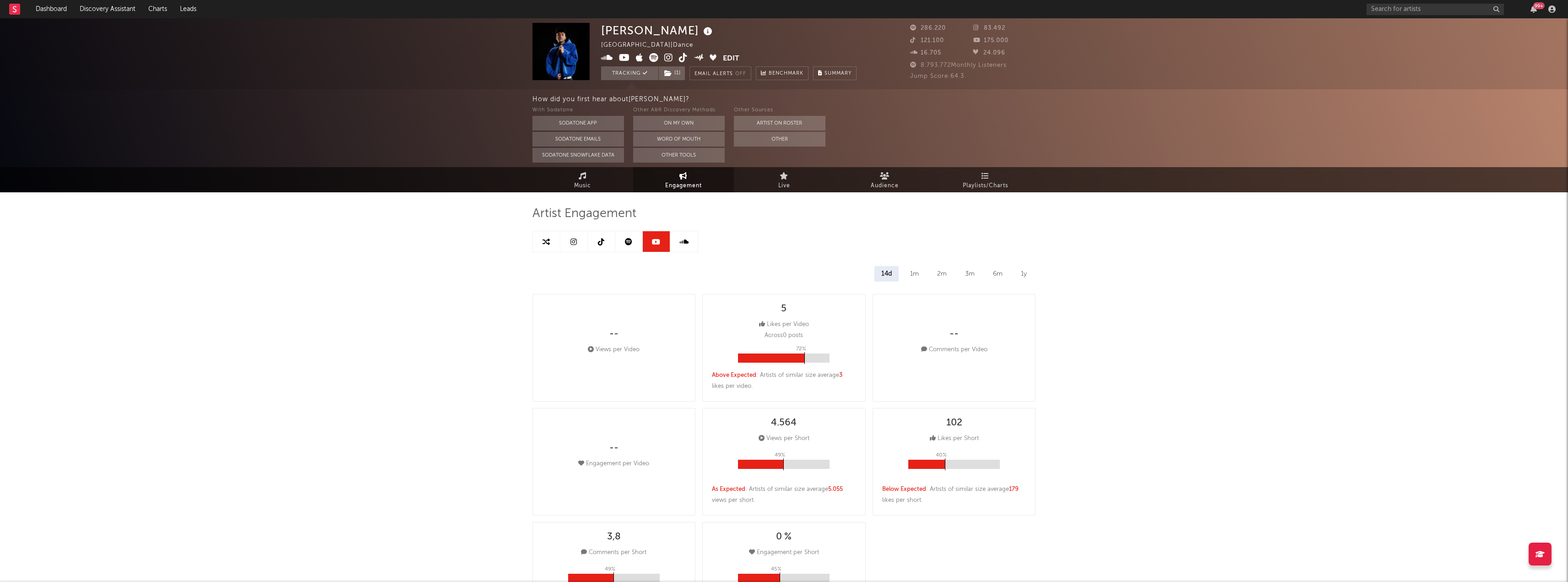
select select "6m"
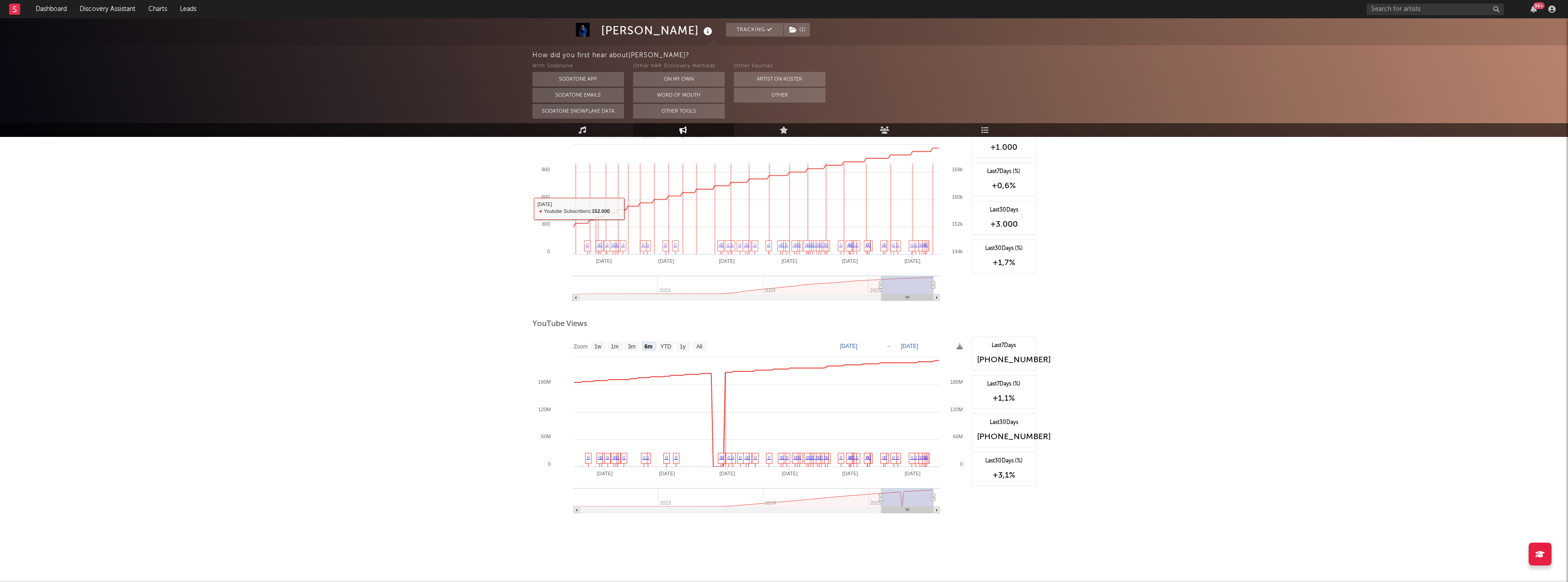
scroll to position [794, 0]
click at [604, 344] on rect at bounding box center [598, 344] width 15 height 10
select select "1w"
type input "[DATE]"
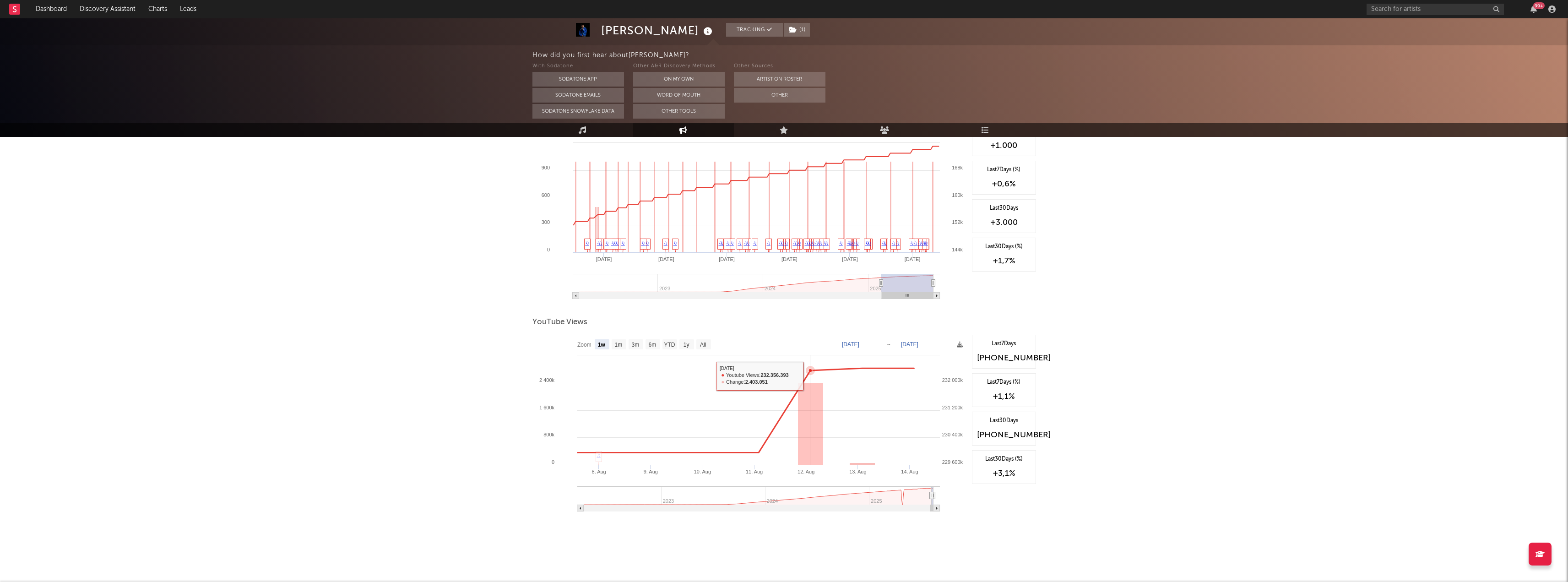
click at [808, 372] on icon at bounding box center [810, 370] width 9 height 9
click at [622, 347] on text "1m" at bounding box center [618, 345] width 8 height 6
select select "1m"
type input "[DATE]"
